Goal: Find specific fact: Find specific fact

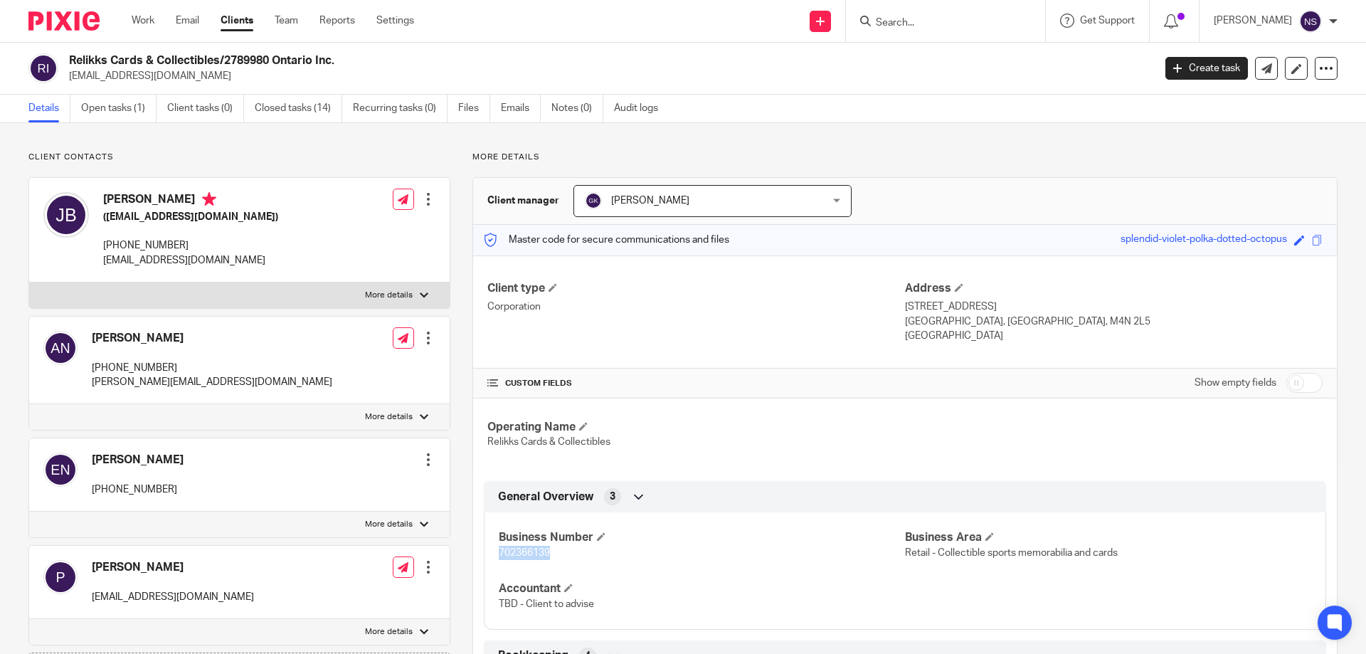
scroll to position [285, 0]
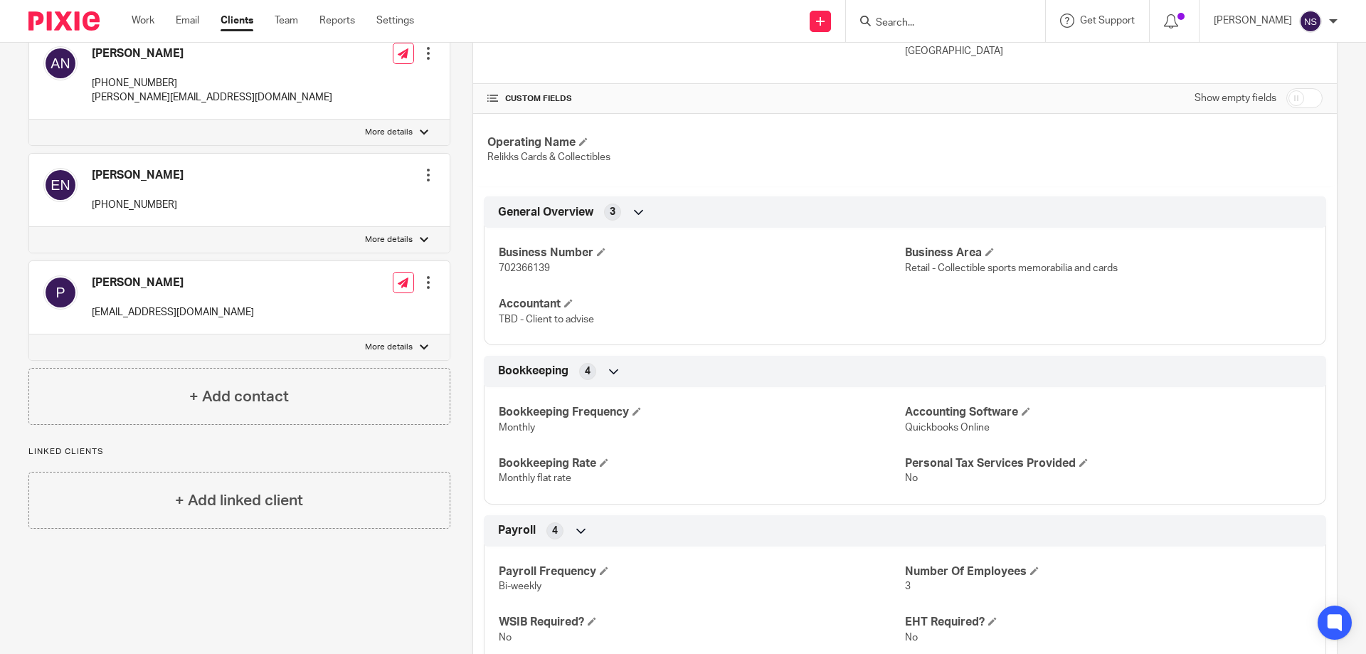
click at [927, 13] on form at bounding box center [950, 21] width 152 height 18
click at [921, 23] on input "Search" at bounding box center [938, 23] width 128 height 13
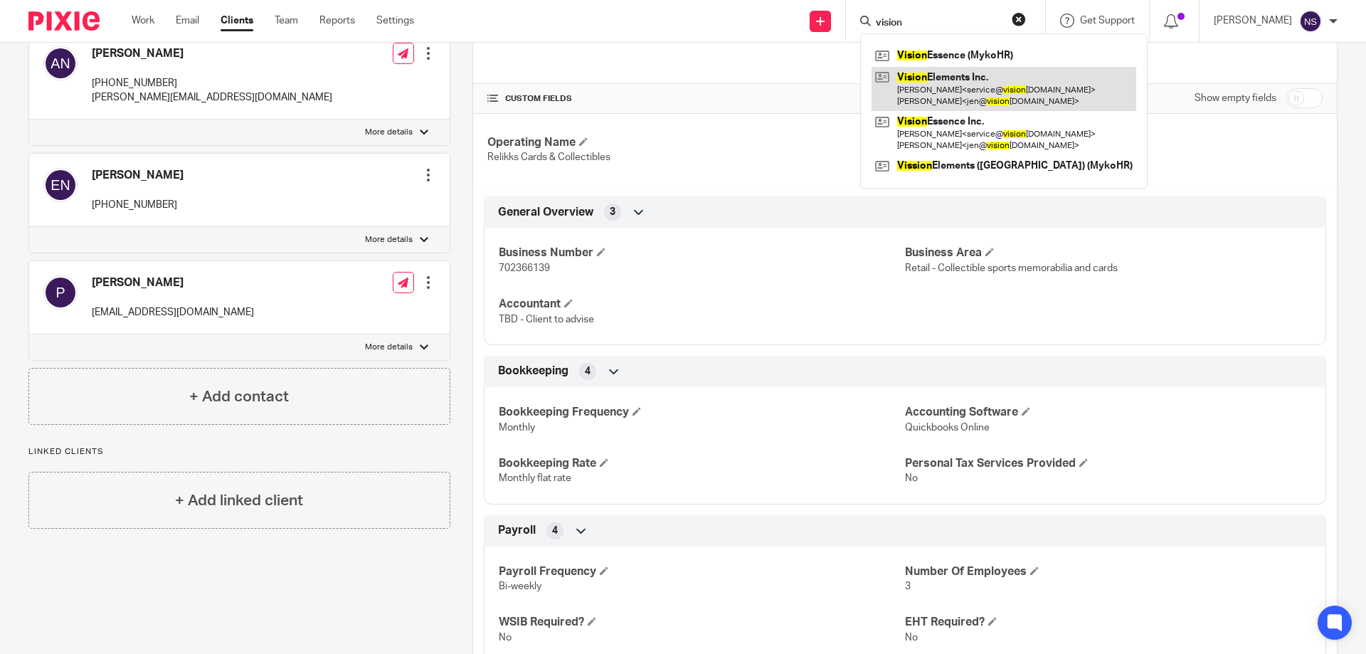
type input "vision"
click at [931, 78] on link at bounding box center [1004, 89] width 265 height 44
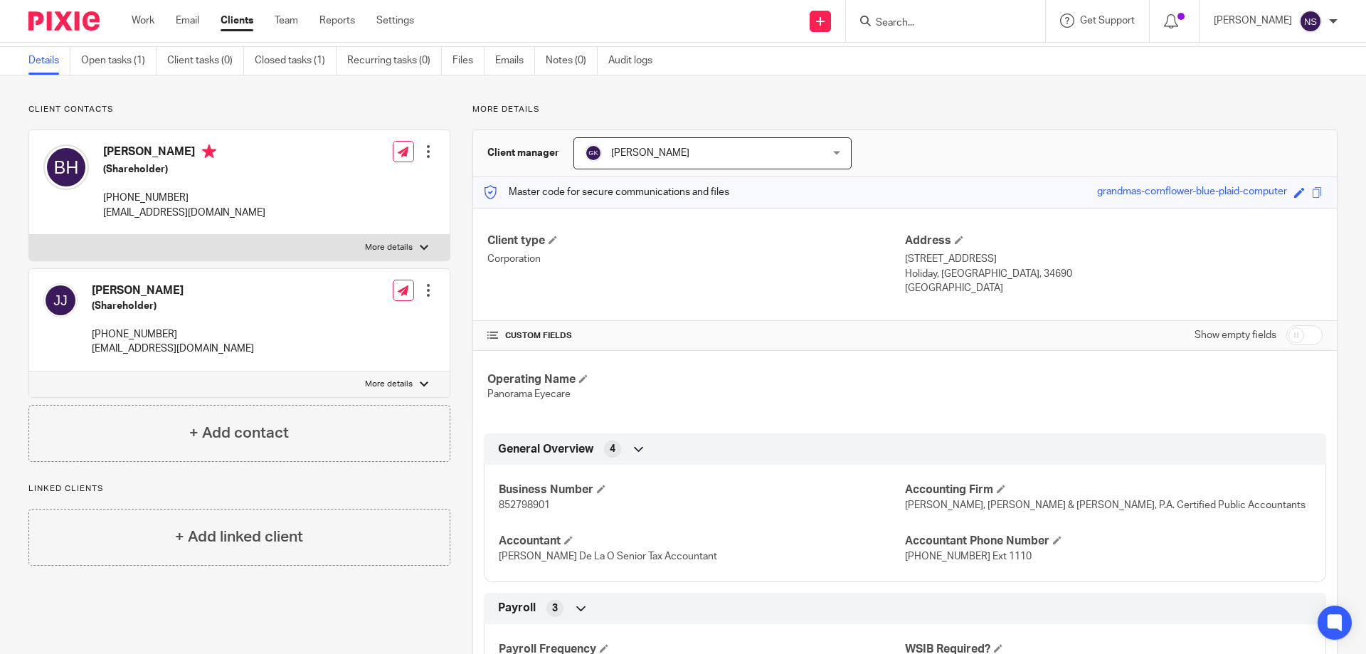
scroll to position [71, 0]
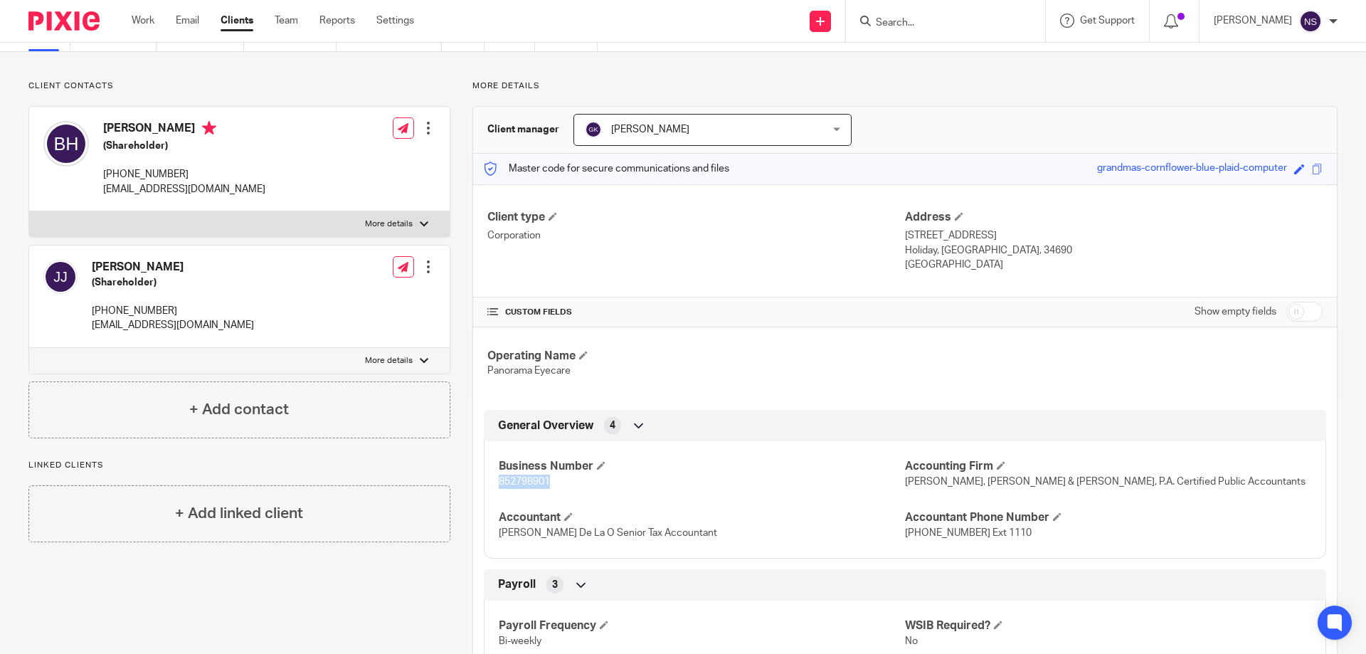
drag, startPoint x: 551, startPoint y: 478, endPoint x: 467, endPoint y: 482, distance: 83.4
click at [467, 482] on div "More details Client manager [PERSON_NAME] [PERSON_NAME] [PERSON_NAME] [PERSON_N…" at bounding box center [893, 458] width 887 height 756
copy span "852798901"
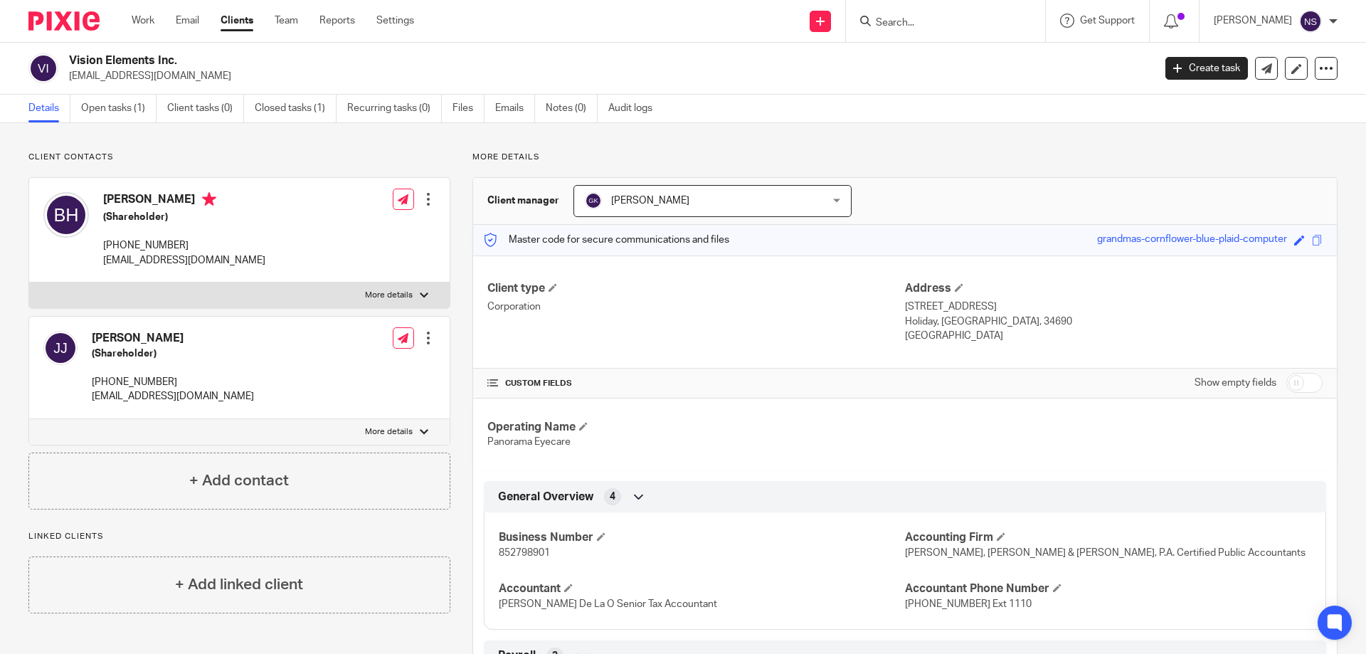
click at [988, 19] on input "Search" at bounding box center [938, 23] width 128 height 13
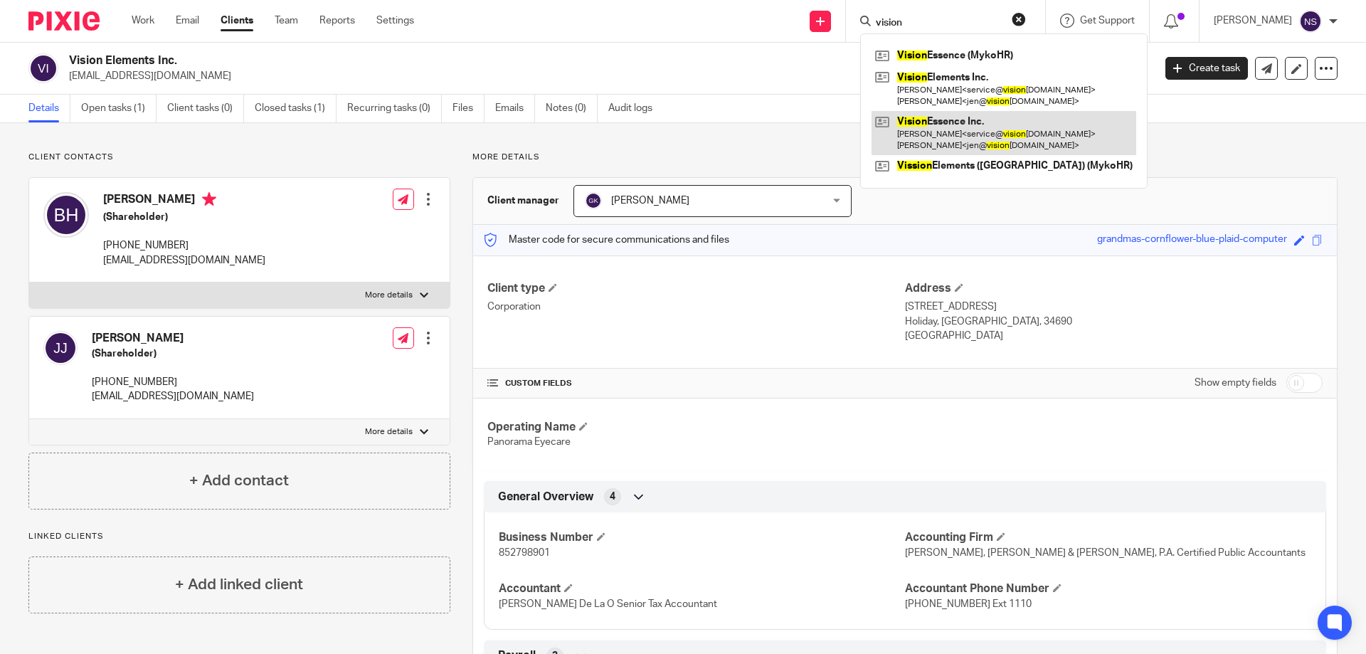
type input "vision"
click at [948, 129] on link at bounding box center [1004, 133] width 265 height 44
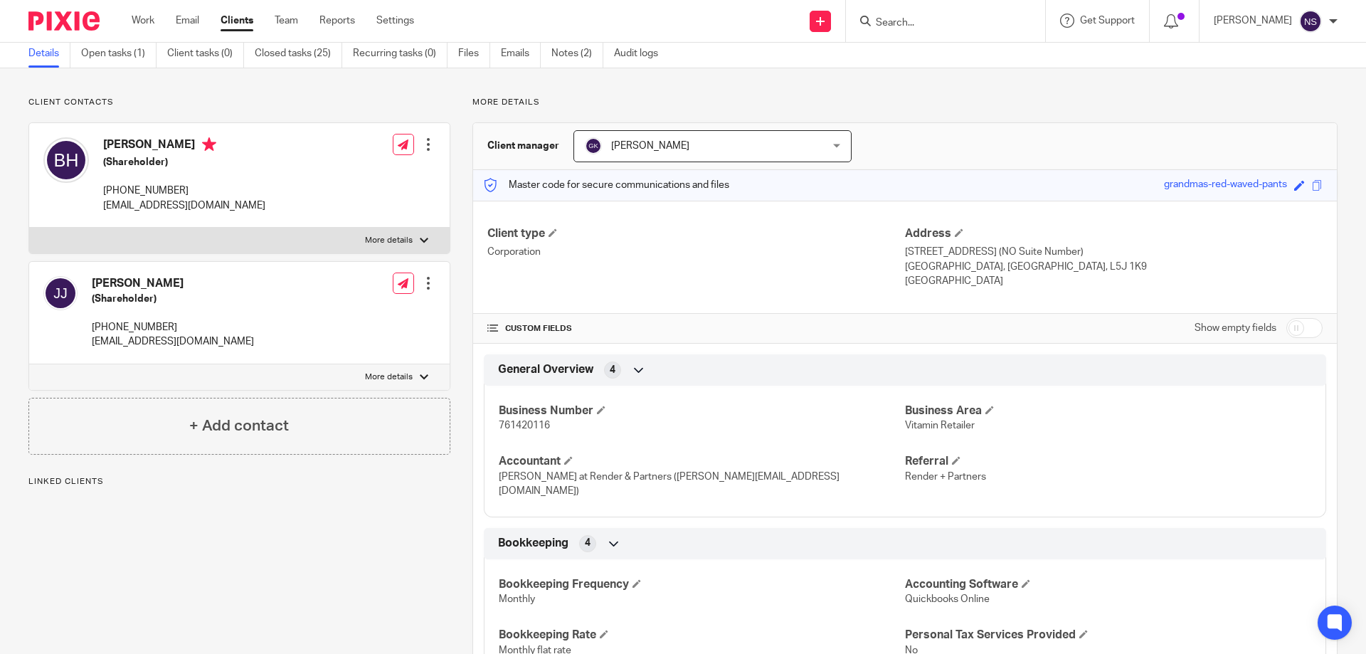
scroll to position [142, 0]
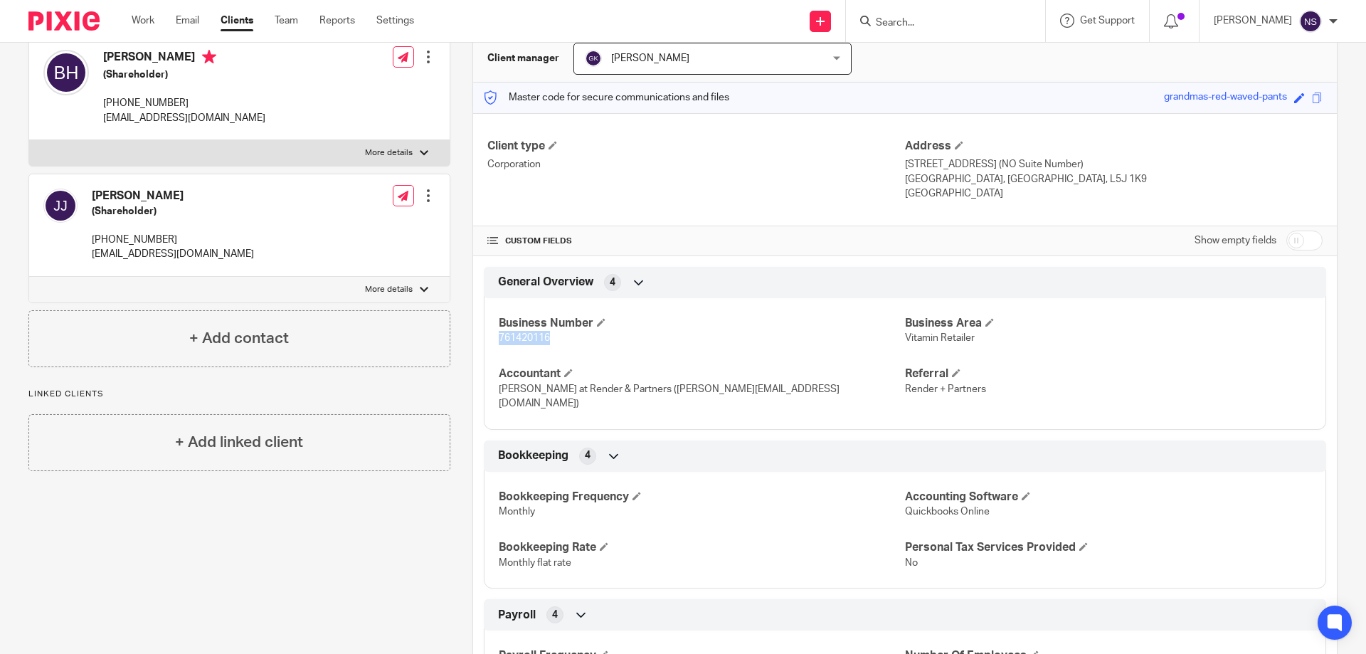
drag, startPoint x: 528, startPoint y: 336, endPoint x: 485, endPoint y: 339, distance: 42.8
click at [485, 339] on div "Business Number 761420116 Business Area Vitamin Retailer Accountant [PERSON_NAM…" at bounding box center [905, 358] width 842 height 142
copy span "761420116"
